Goal: Task Accomplishment & Management: Use online tool/utility

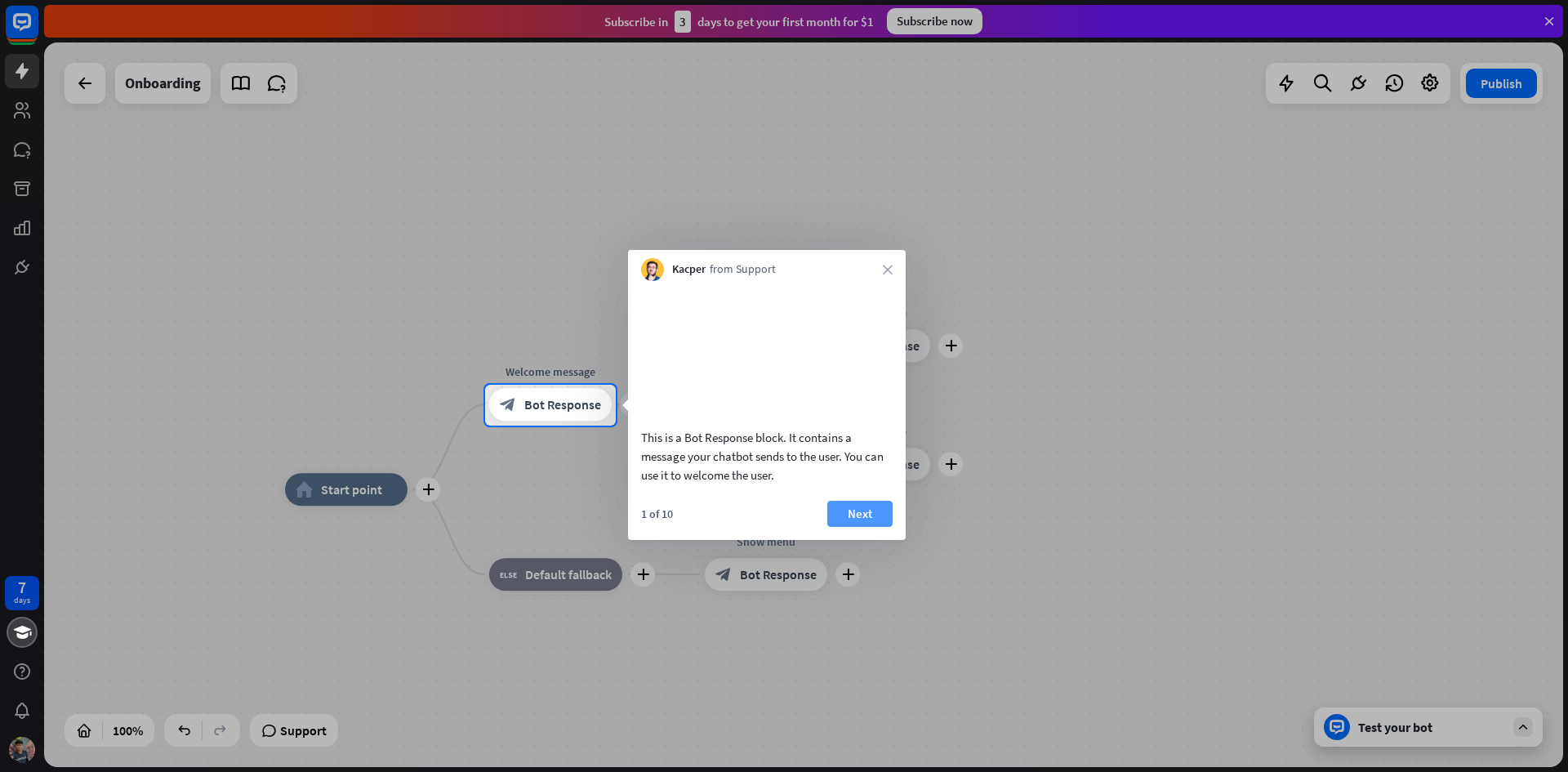
click at [865, 527] on button "Next" at bounding box center [860, 514] width 65 height 26
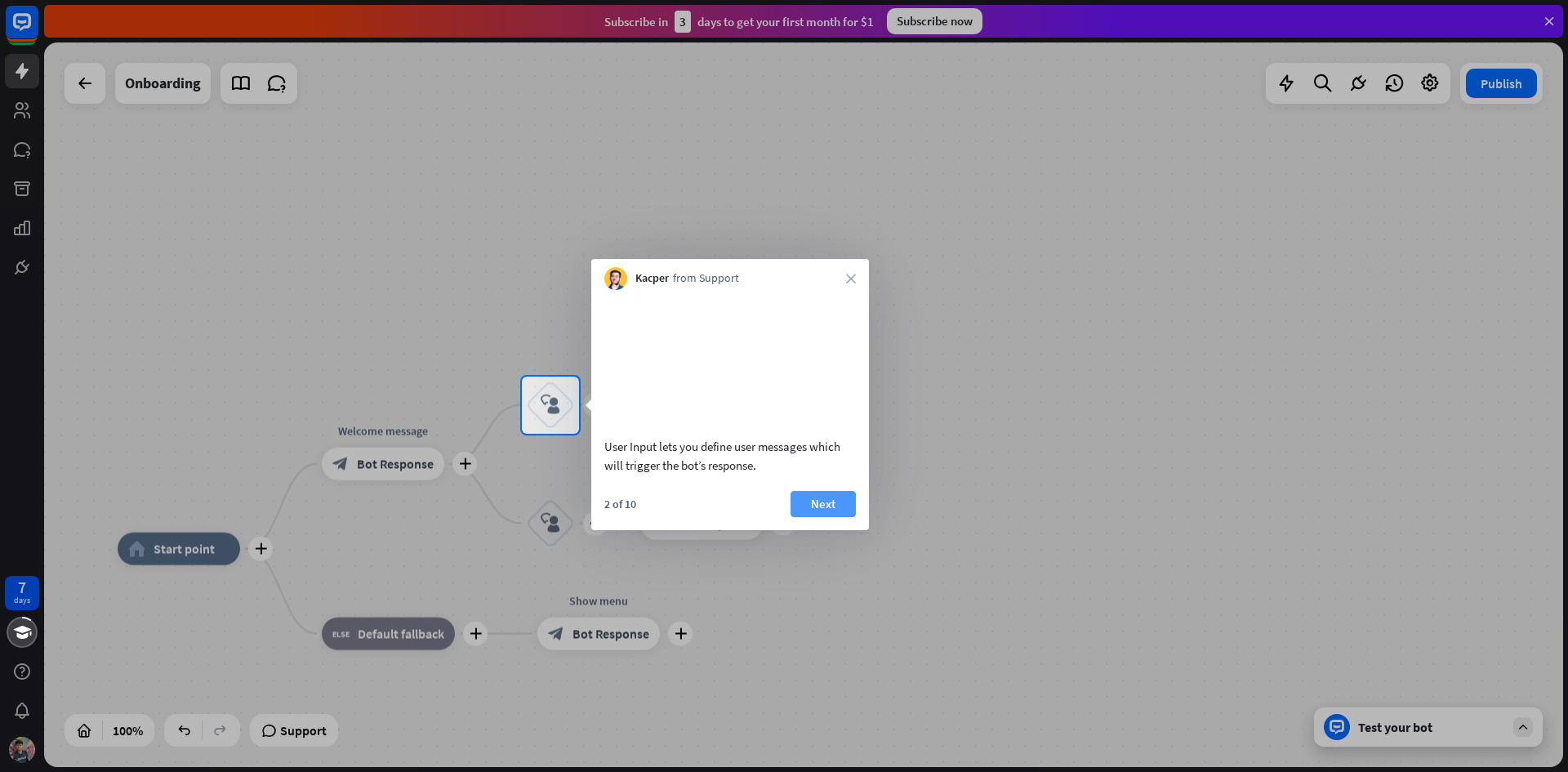
click at [833, 518] on button "Next" at bounding box center [823, 504] width 65 height 26
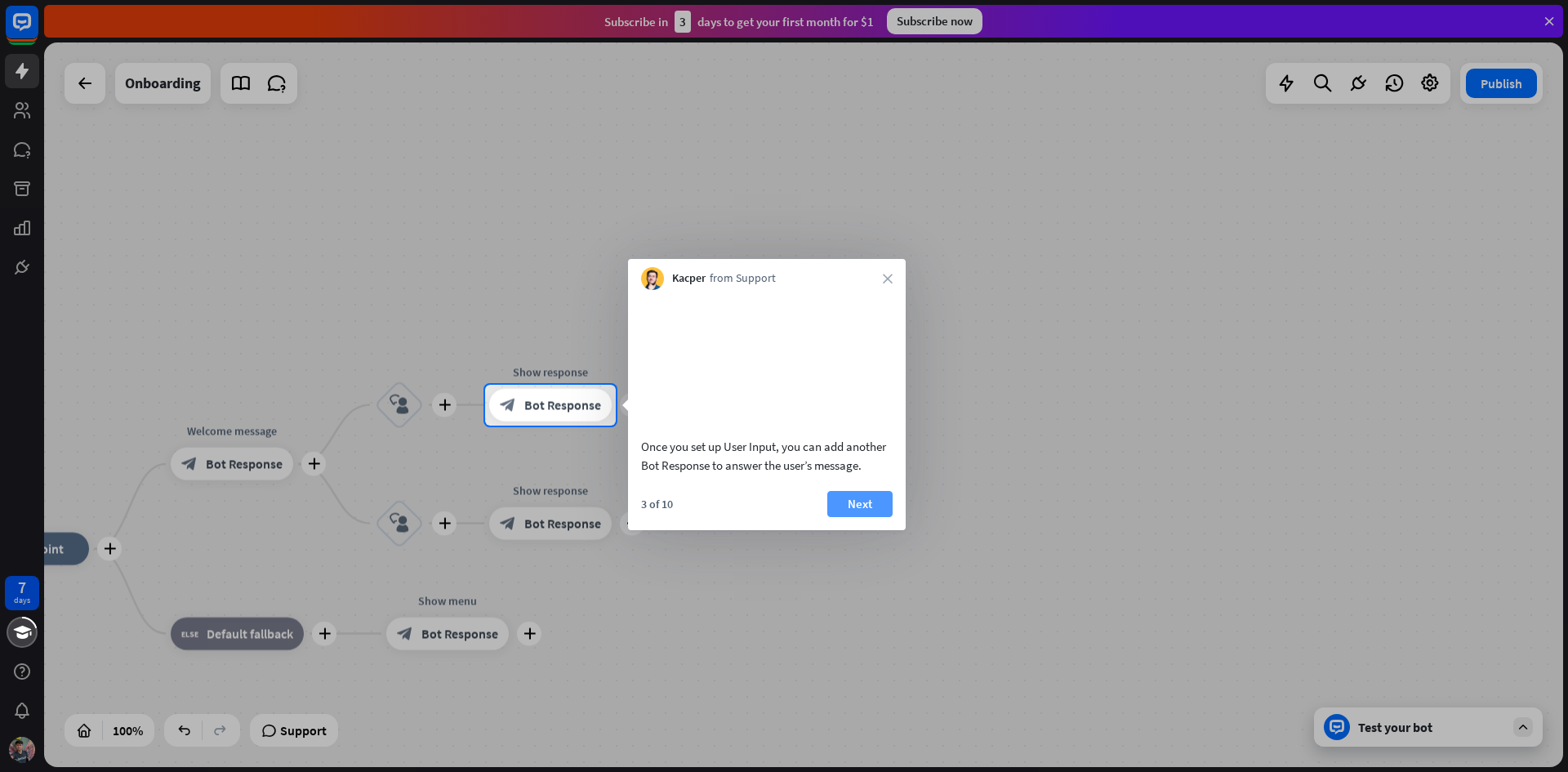
click at [856, 518] on button "Next" at bounding box center [860, 504] width 65 height 26
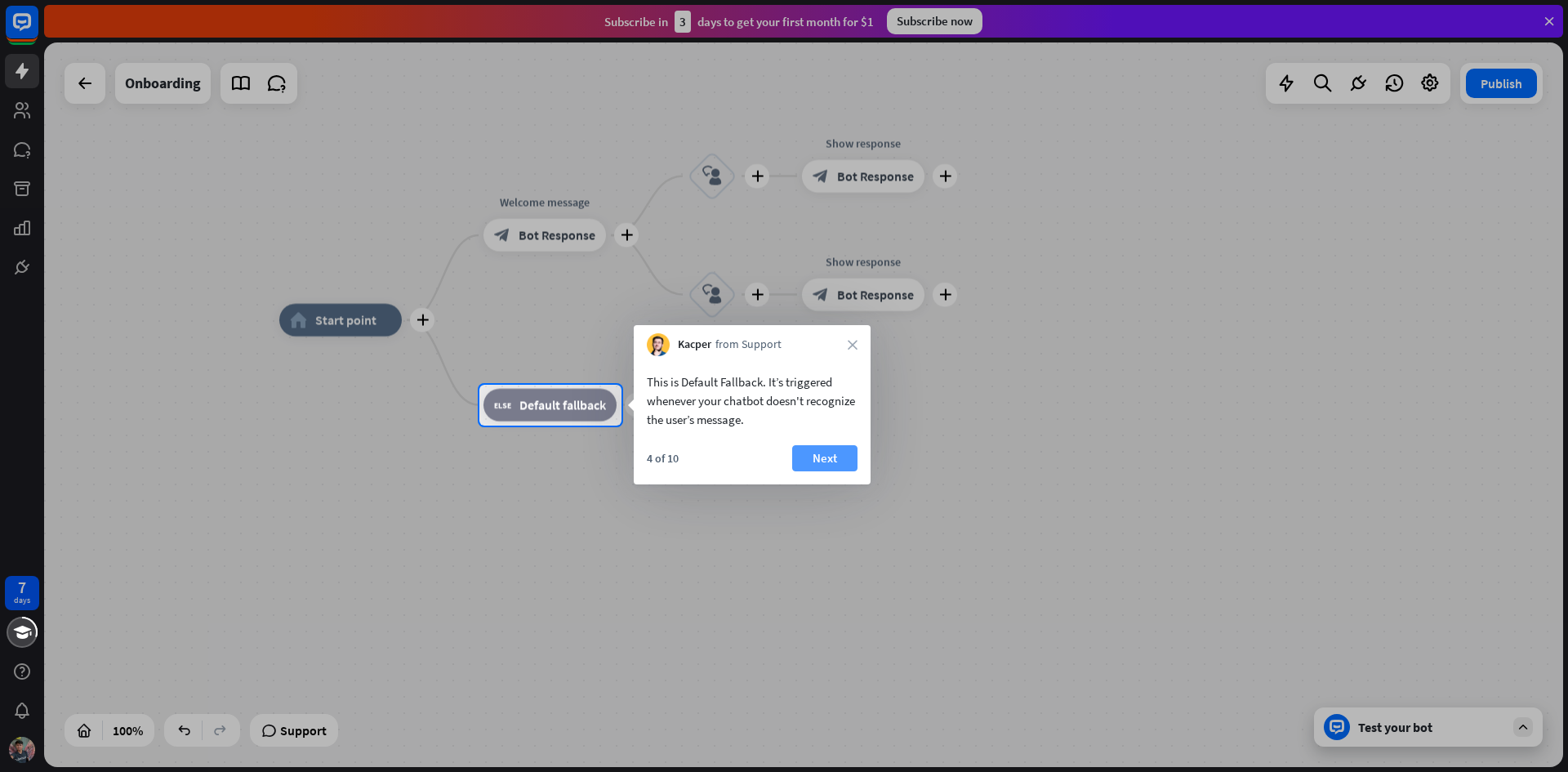
click at [810, 465] on button "Next" at bounding box center [825, 458] width 65 height 26
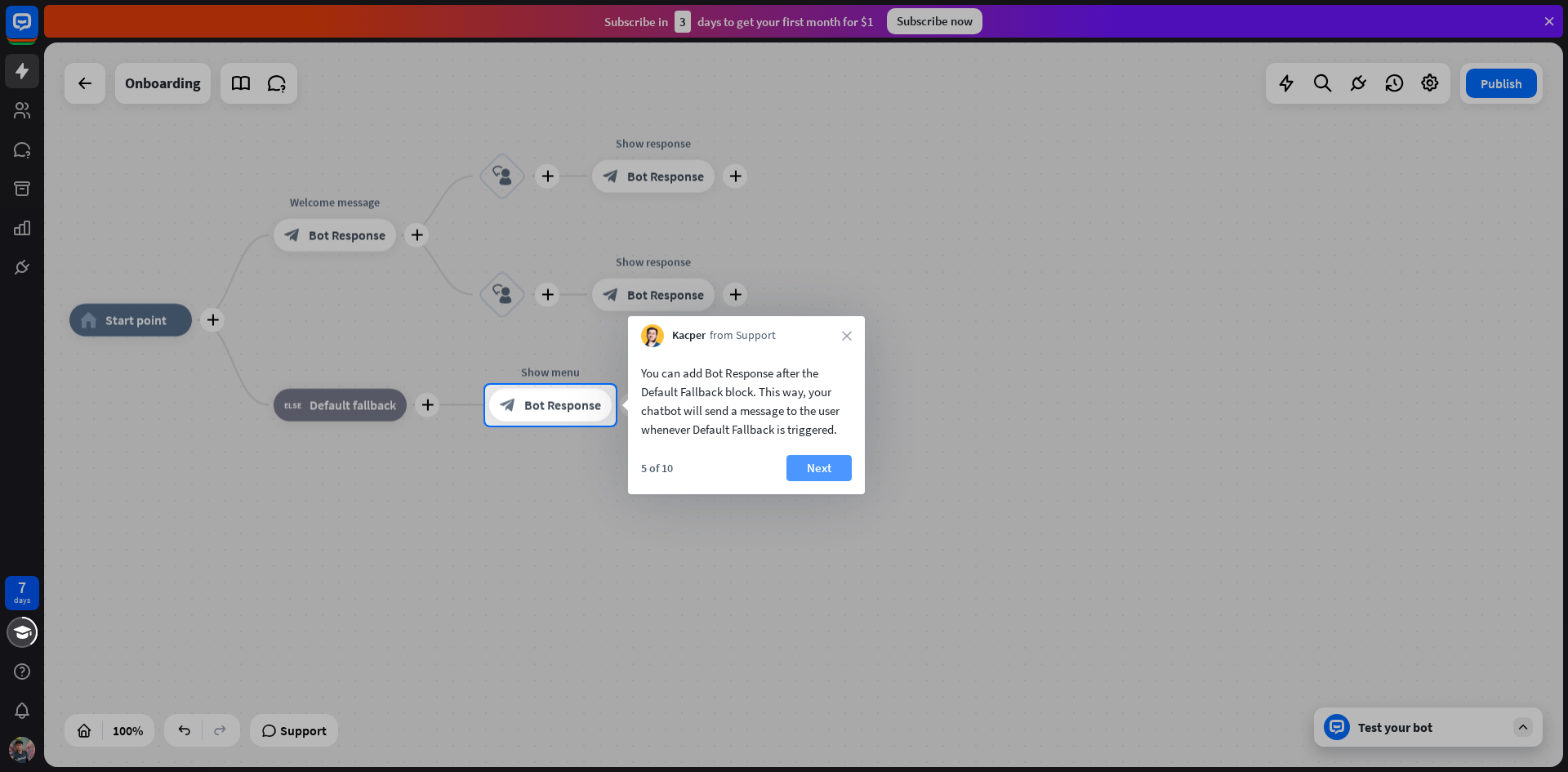
click at [816, 474] on button "Next" at bounding box center [819, 468] width 65 height 26
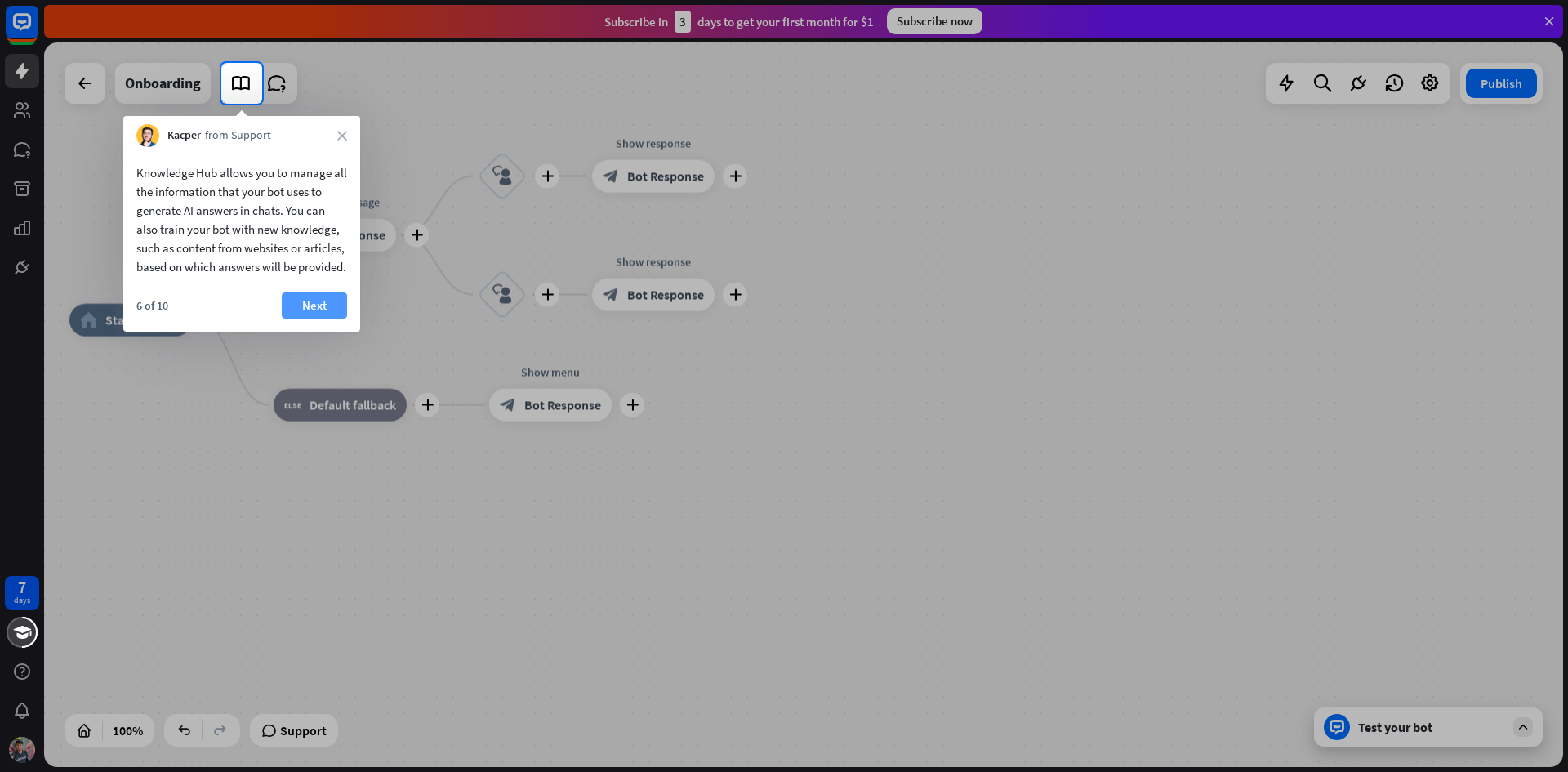
click at [312, 318] on button "Next" at bounding box center [314, 305] width 65 height 26
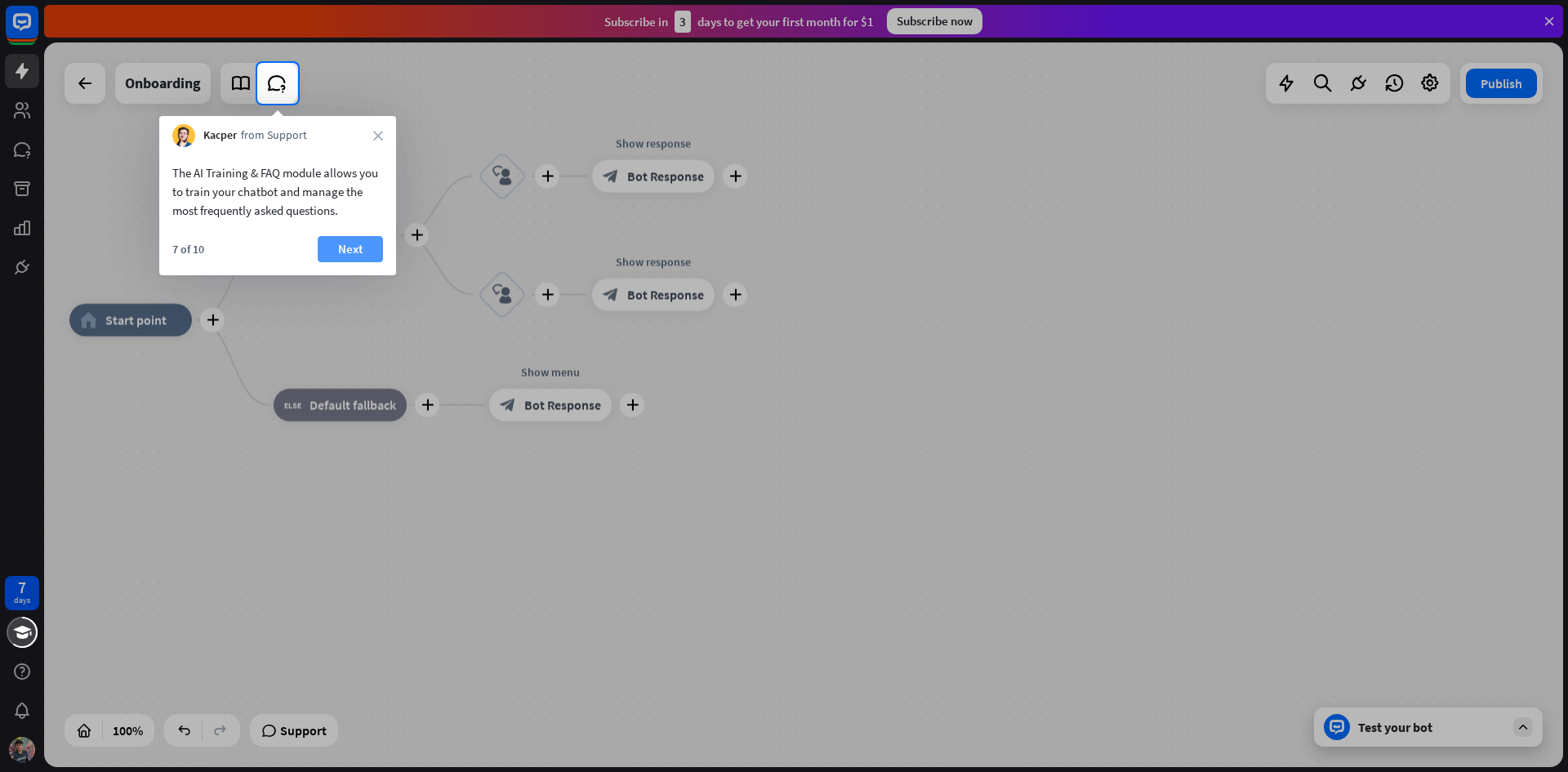
click at [348, 255] on button "Next" at bounding box center [350, 248] width 65 height 26
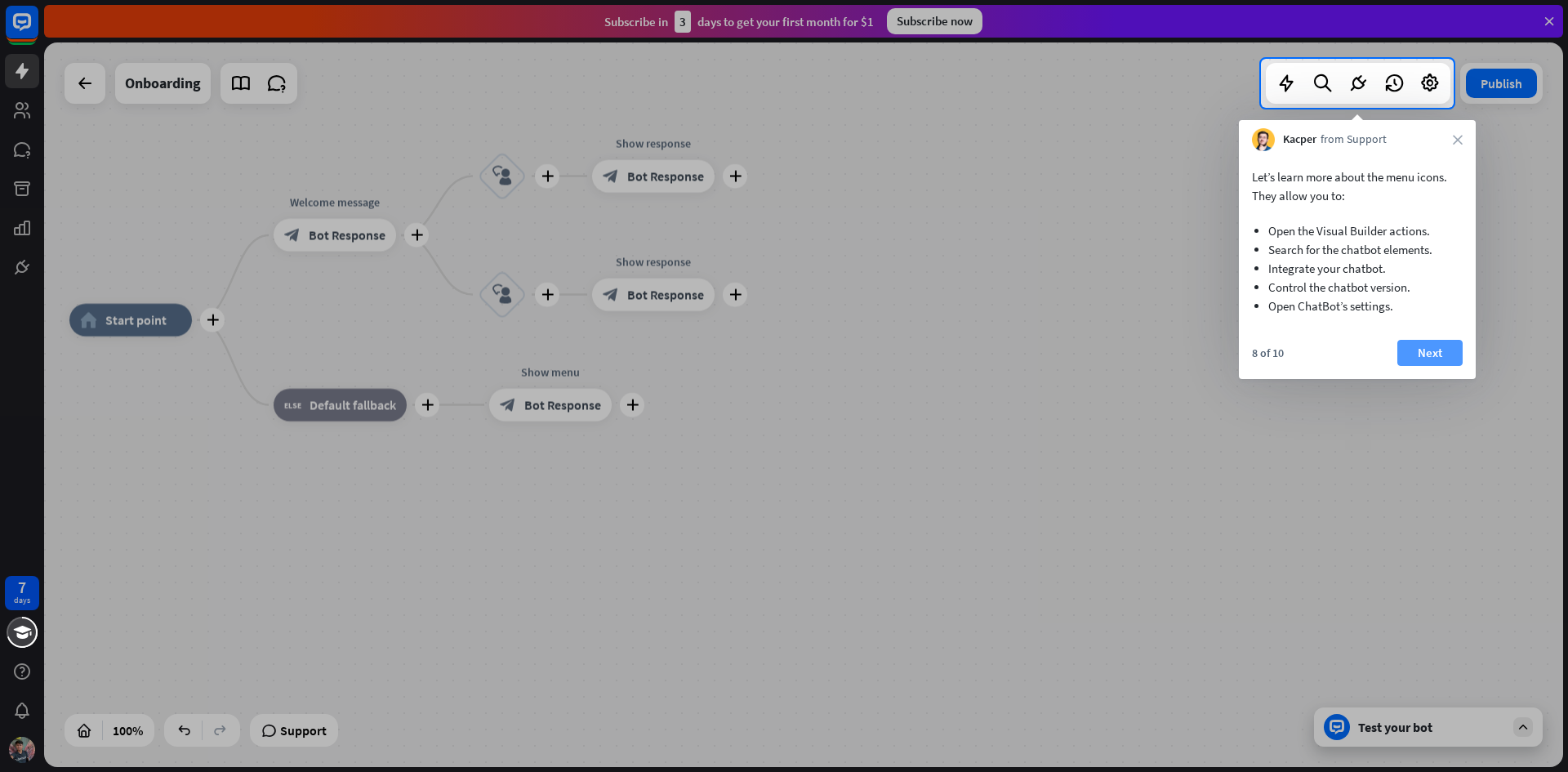
click at [1419, 351] on button "Next" at bounding box center [1430, 353] width 65 height 26
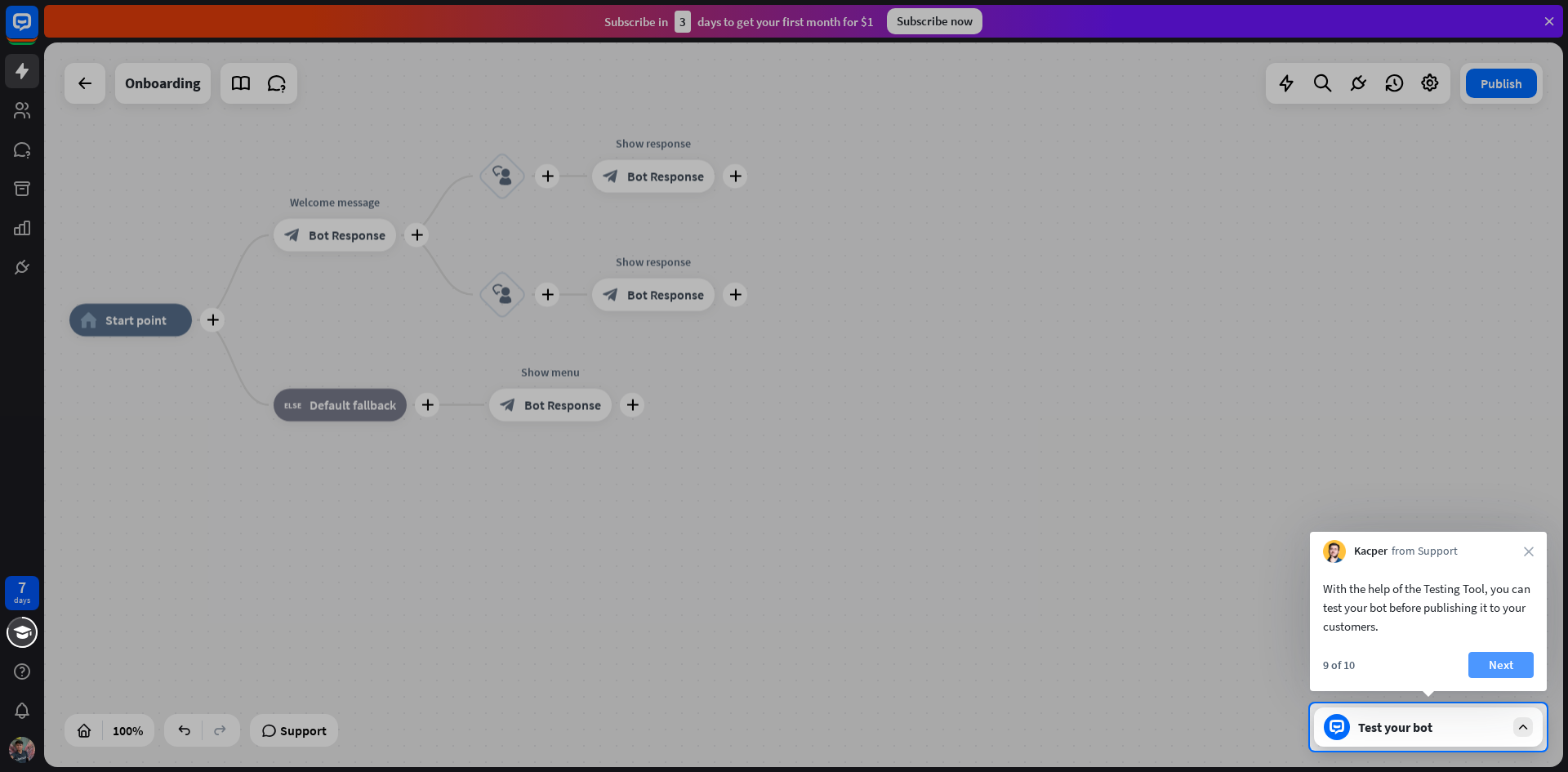
click at [1501, 660] on button "Next" at bounding box center [1501, 664] width 65 height 26
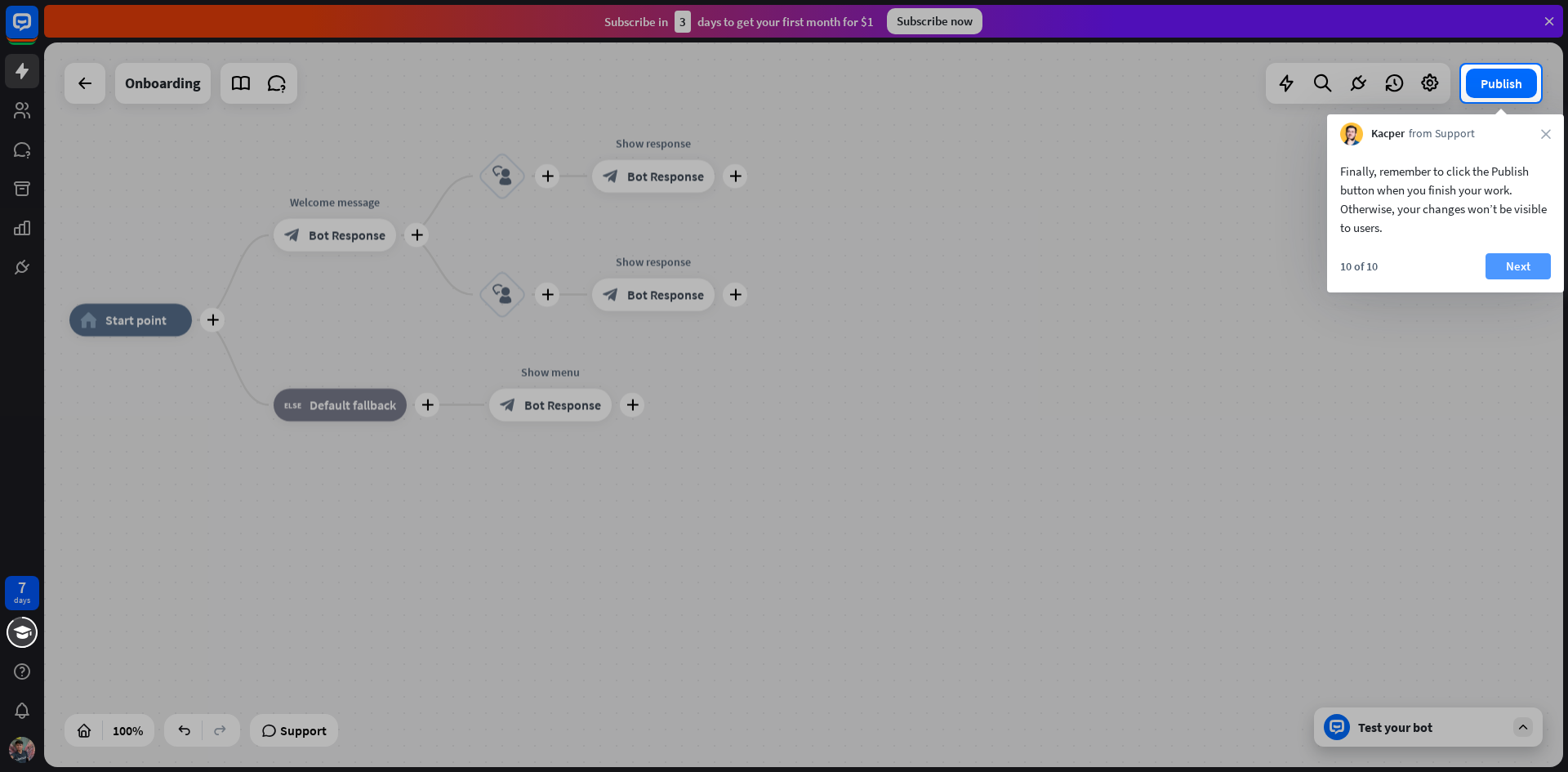
click at [1512, 273] on button "Next" at bounding box center [1518, 266] width 65 height 26
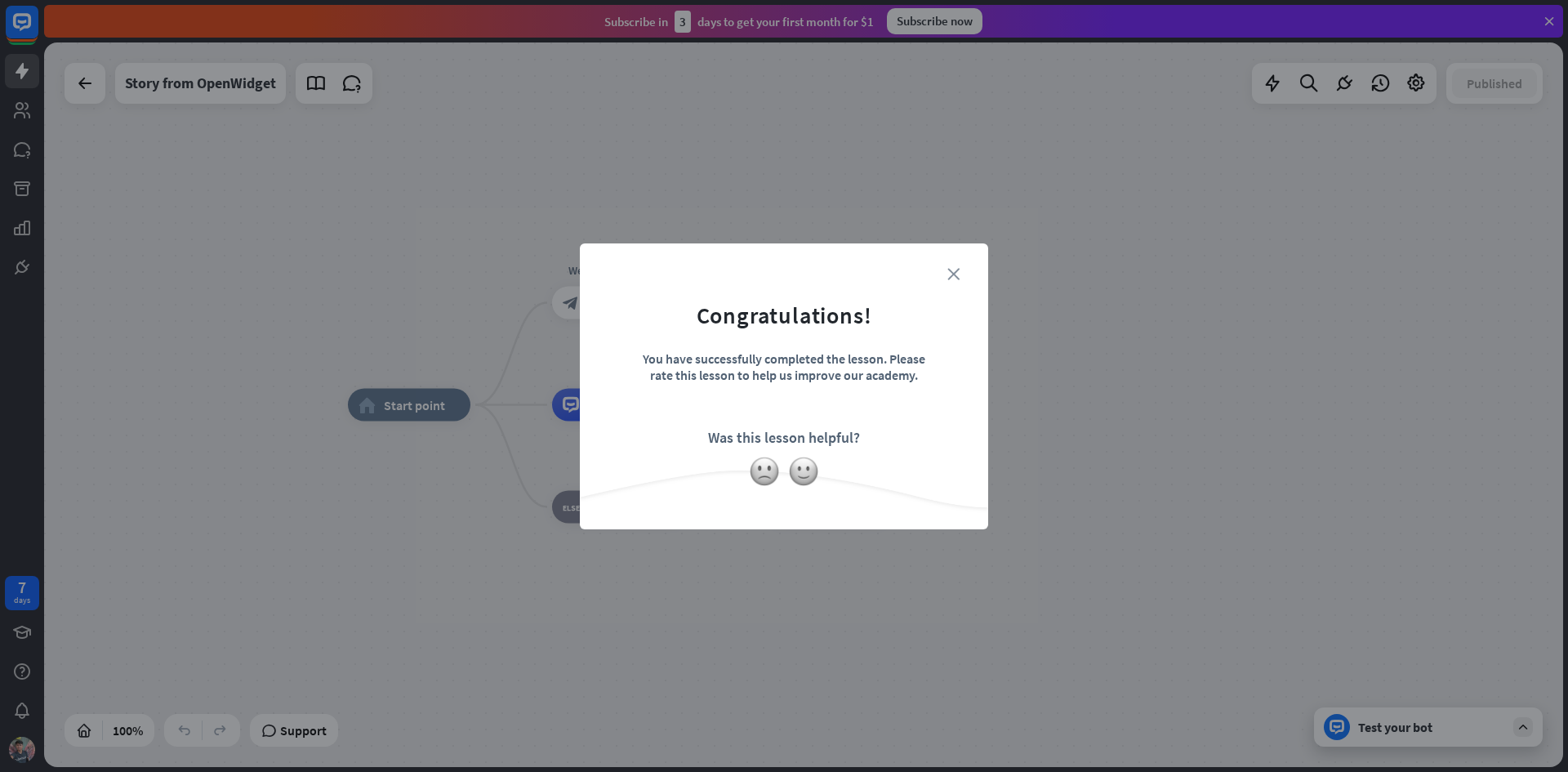
click at [948, 269] on icon "close" at bounding box center [953, 274] width 12 height 13
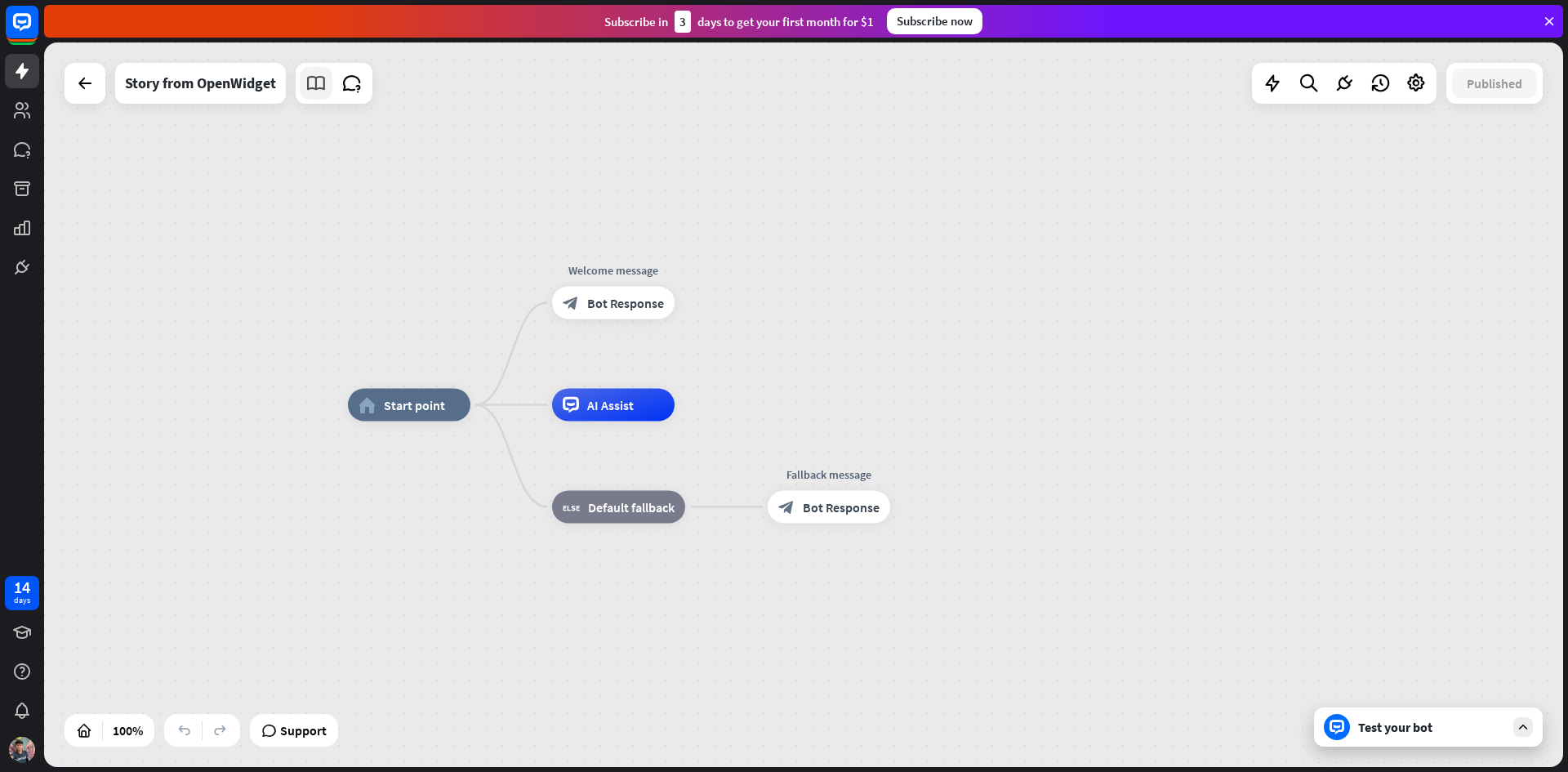
click at [317, 88] on icon at bounding box center [316, 83] width 21 height 21
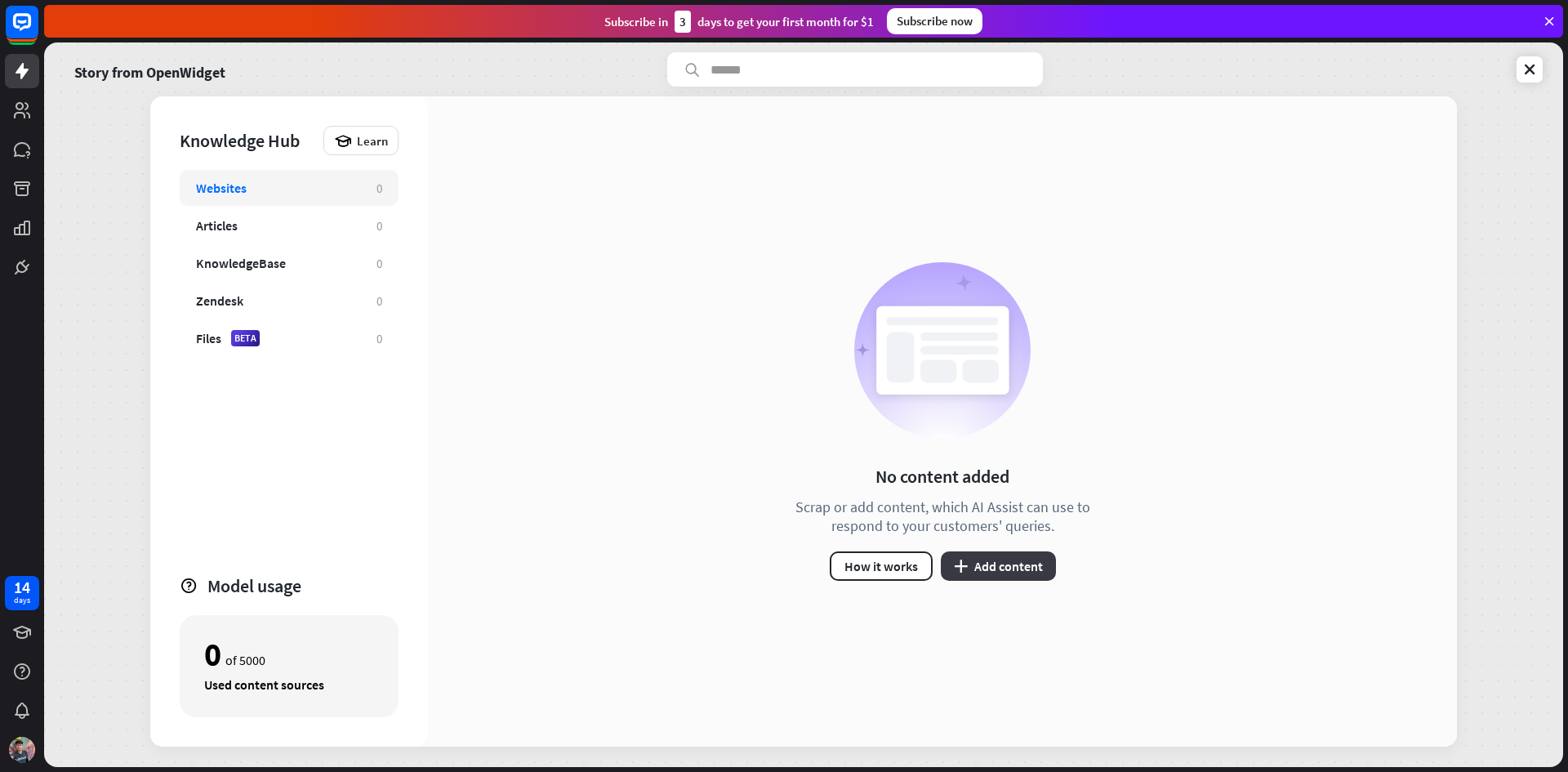
click at [1010, 567] on button "plus Add content" at bounding box center [998, 566] width 115 height 29
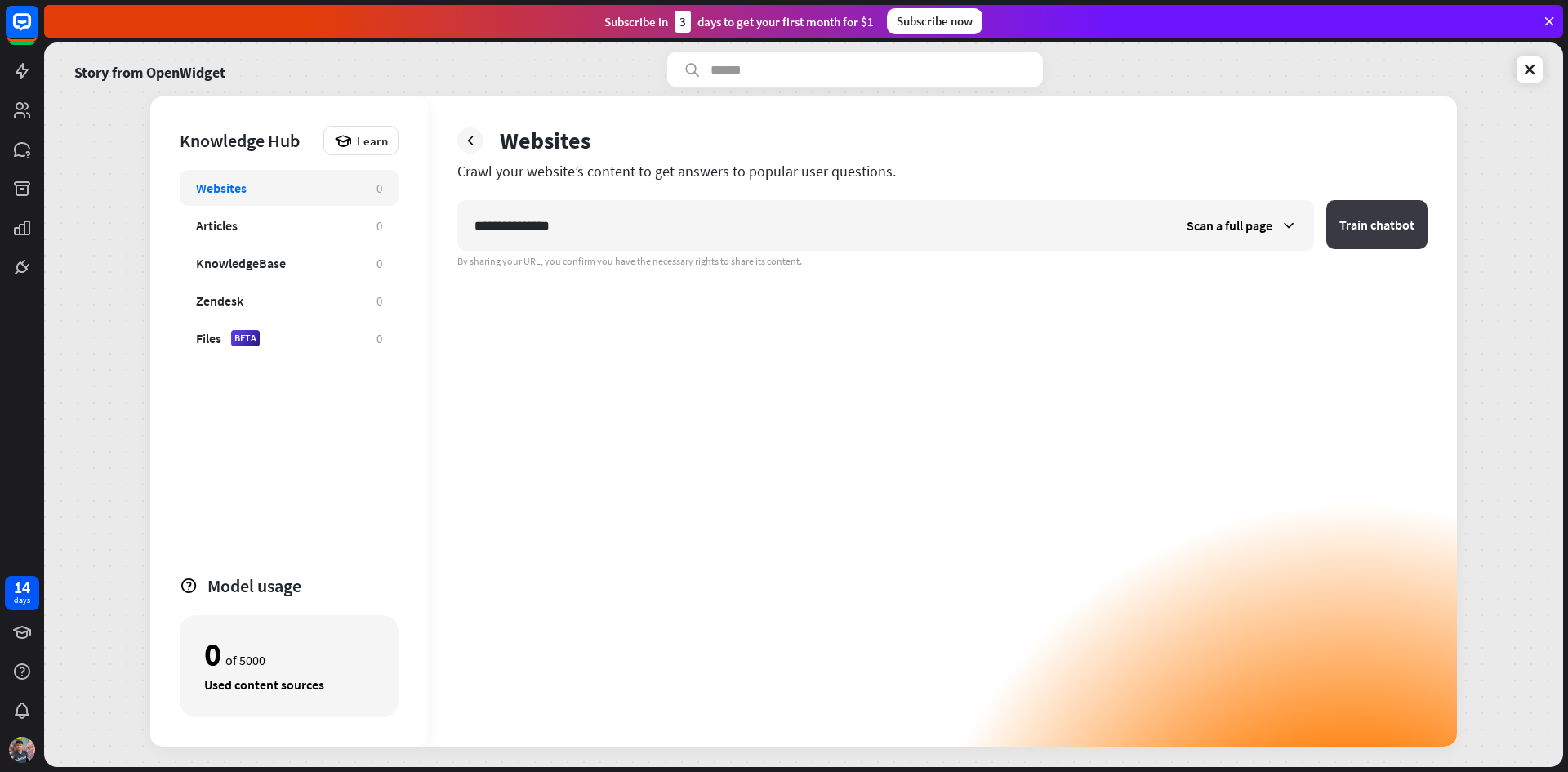
type input "**********"
click at [1358, 233] on button "Train chatbot" at bounding box center [1377, 224] width 102 height 49
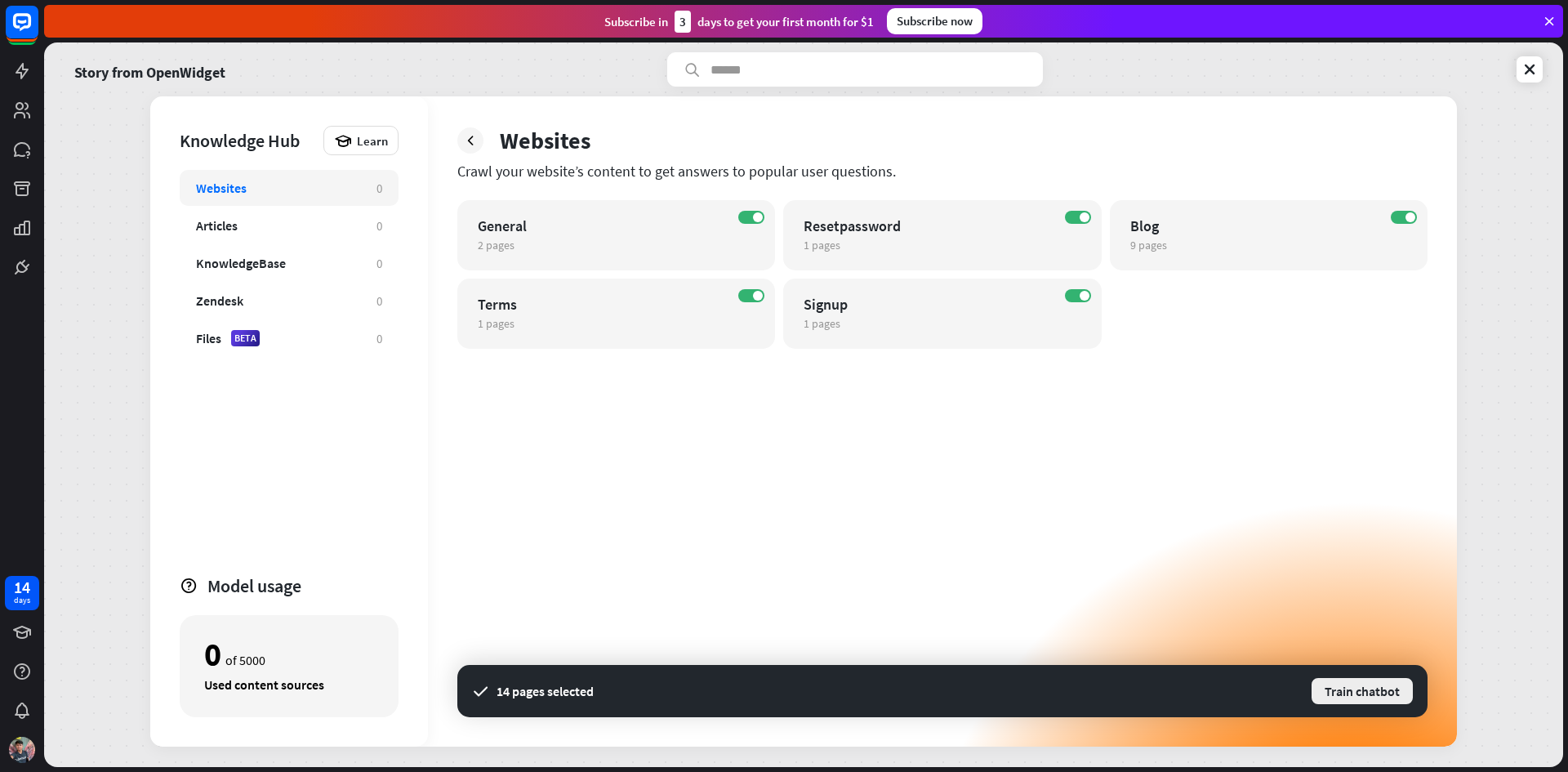
click at [1348, 687] on button "Train chatbot" at bounding box center [1361, 691] width 104 height 29
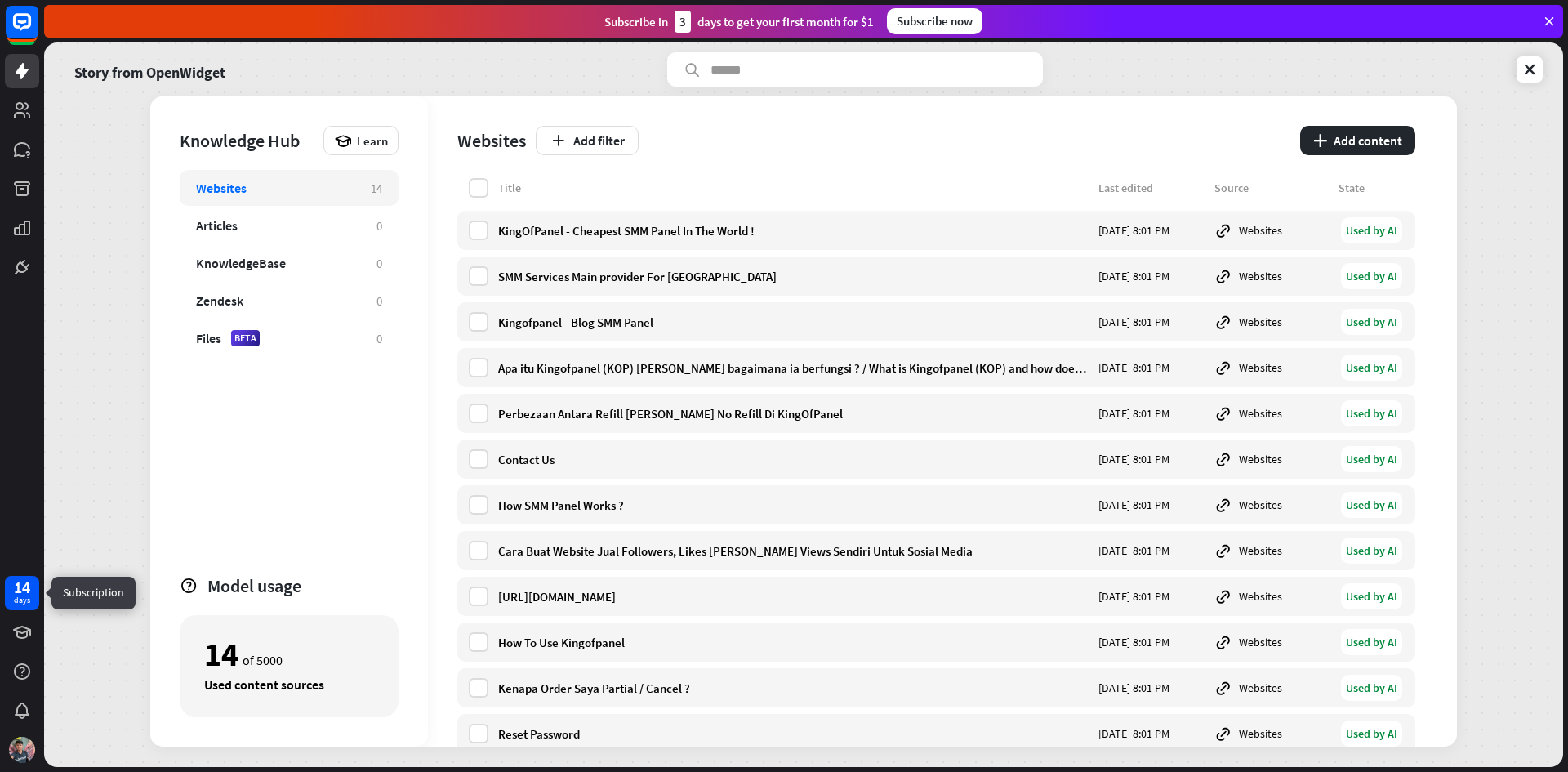
click at [18, 594] on div "14" at bounding box center [22, 588] width 17 height 15
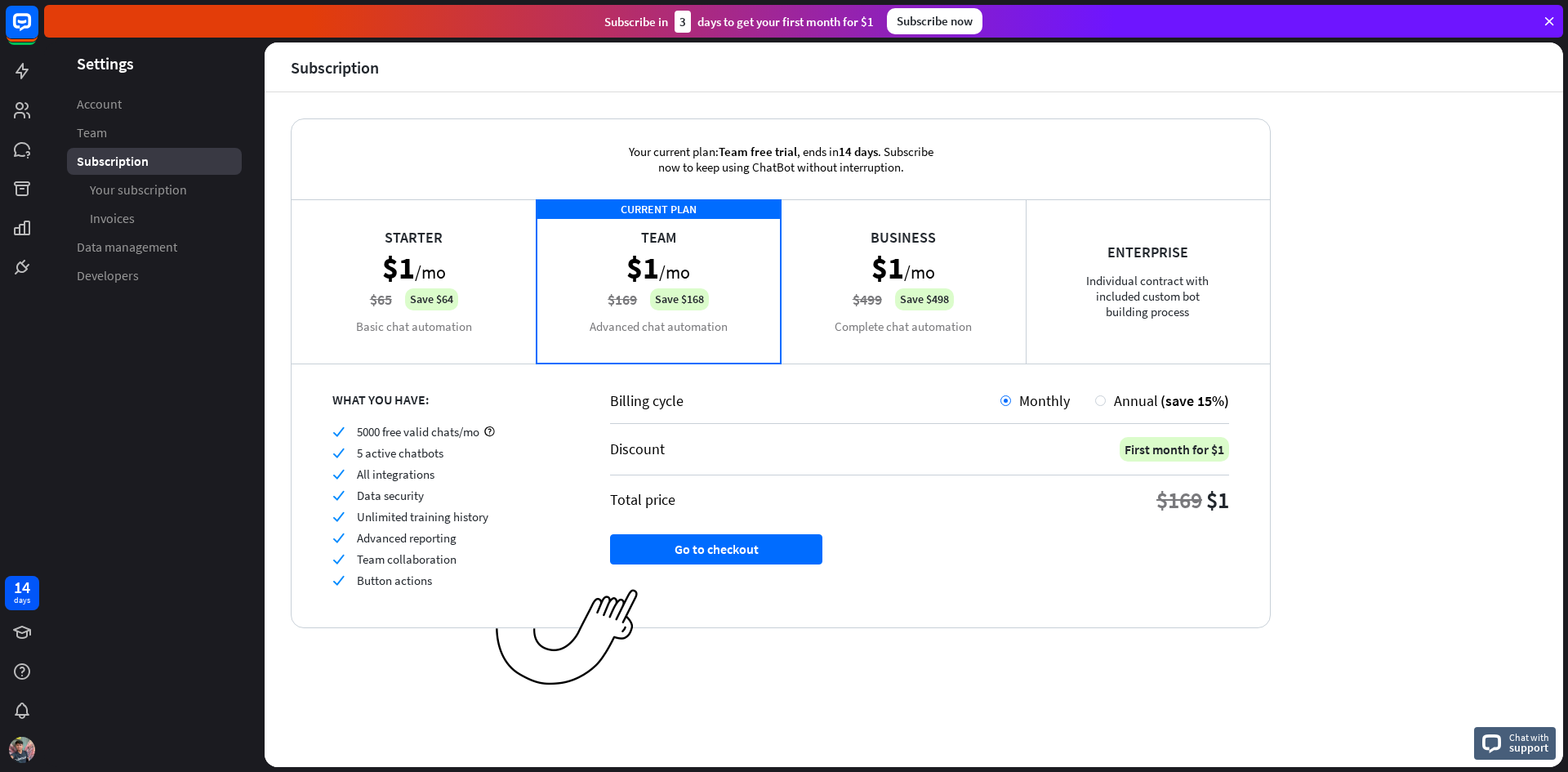
click at [406, 322] on div "Starter $1 /mo $65 Save $64 Basic chat automation" at bounding box center [414, 281] width 245 height 163
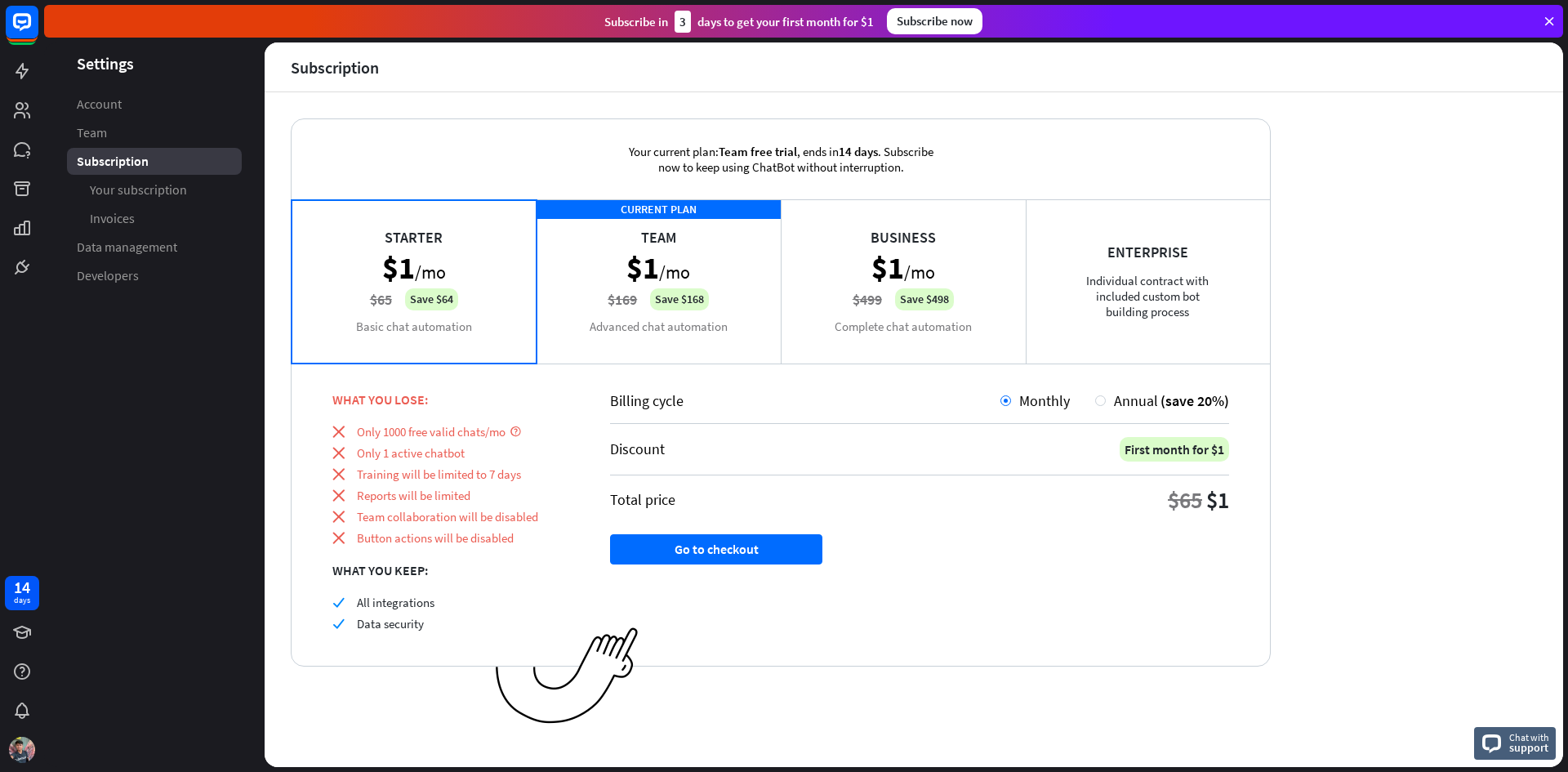
click at [637, 326] on div "CURRENT PLAN Team $1 /mo $169 Save $168 Advanced chat automation" at bounding box center [659, 281] width 245 height 163
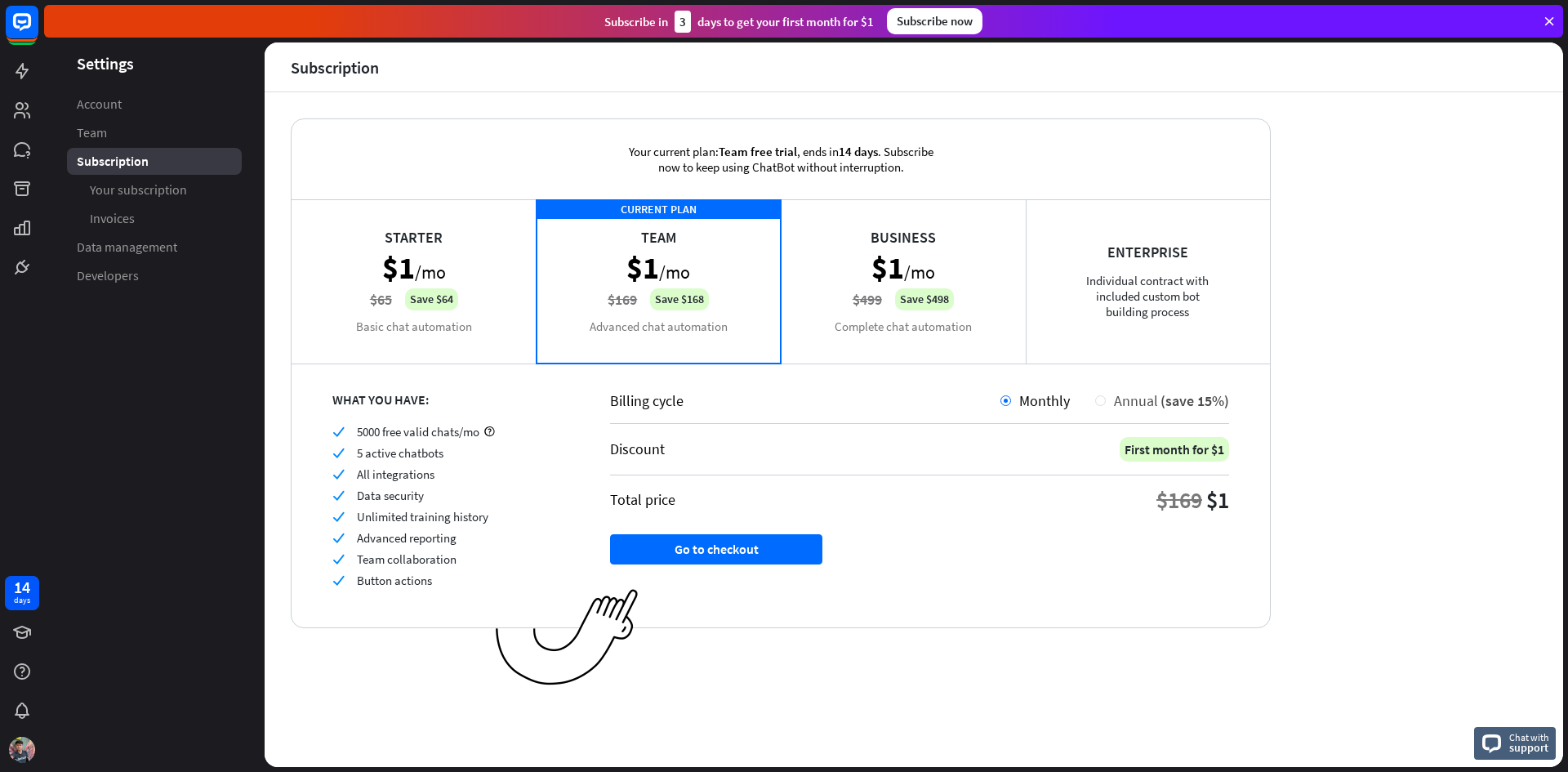
click at [1102, 402] on div at bounding box center [1101, 400] width 11 height 11
